Goal: Find specific page/section: Find specific page/section

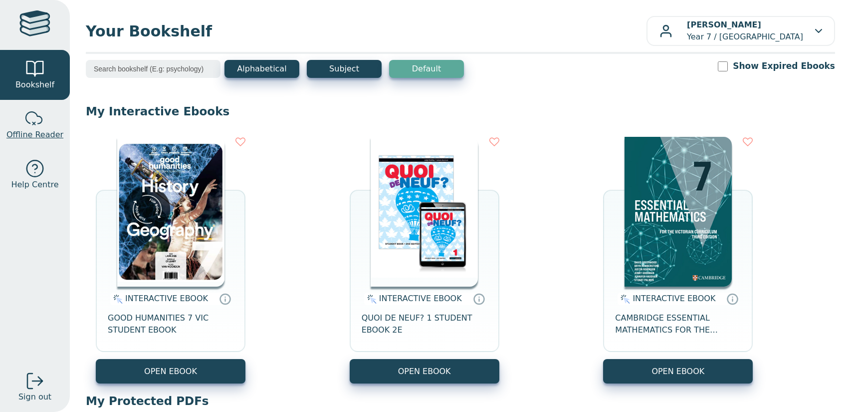
click at [36, 135] on span "Offline Reader" at bounding box center [34, 135] width 57 height 12
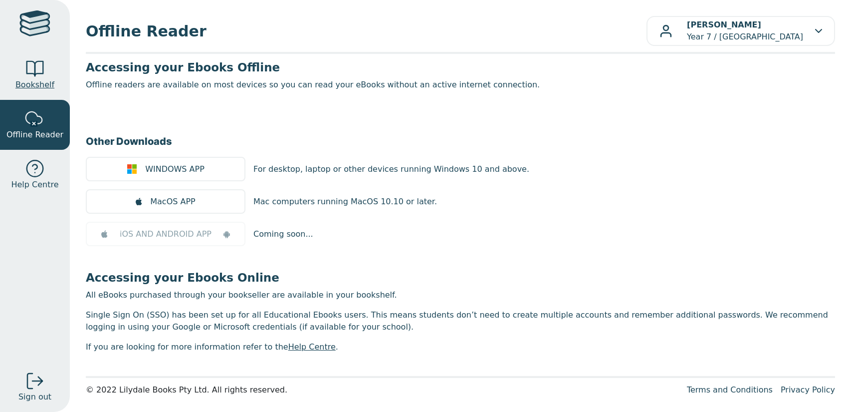
click at [43, 91] on link "Bookshelf" at bounding box center [35, 75] width 70 height 50
click at [41, 75] on div at bounding box center [35, 69] width 20 height 20
click at [31, 81] on span "Bookshelf" at bounding box center [34, 85] width 39 height 12
click at [37, 91] on link "Bookshelf" at bounding box center [35, 75] width 70 height 50
click at [38, 90] on span "Bookshelf" at bounding box center [34, 85] width 39 height 12
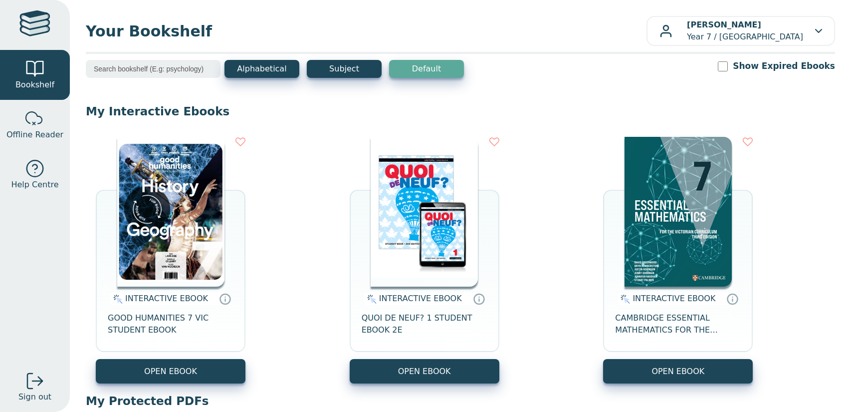
click at [109, 75] on input "search" at bounding box center [153, 69] width 135 height 18
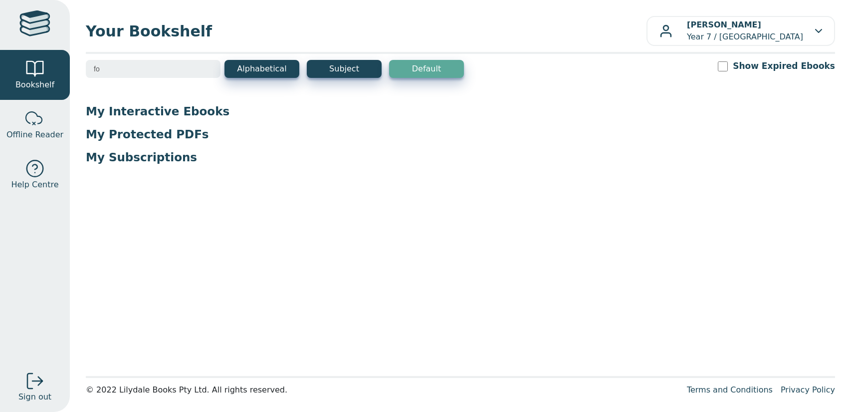
type input "f"
